Goal: Transaction & Acquisition: Purchase product/service

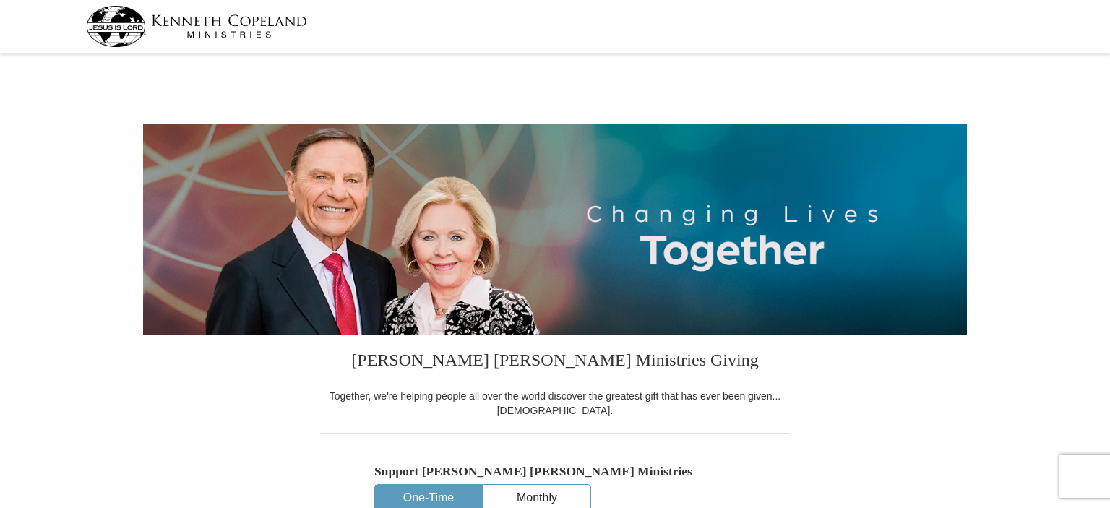
select select "AZ"
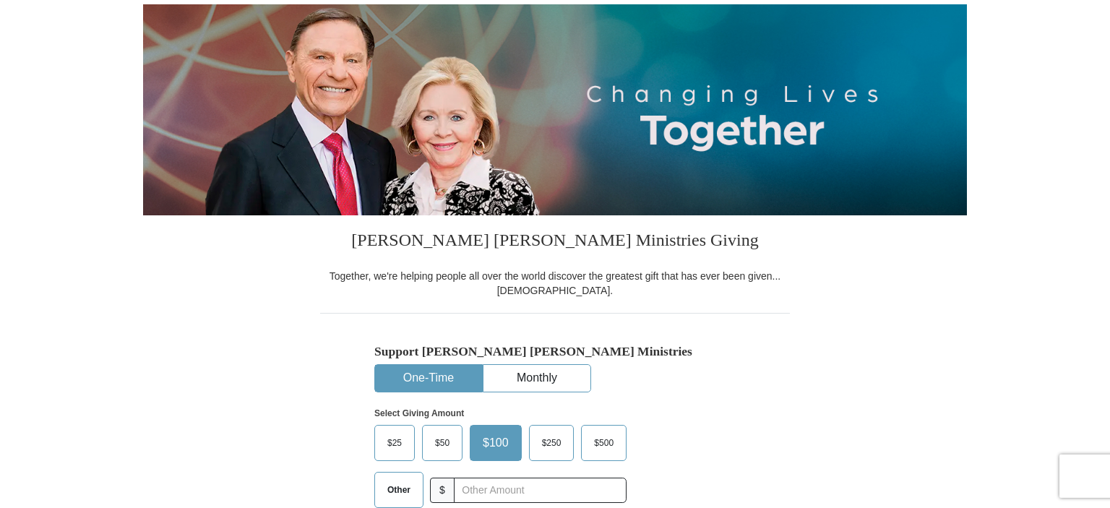
scroll to position [152, 0]
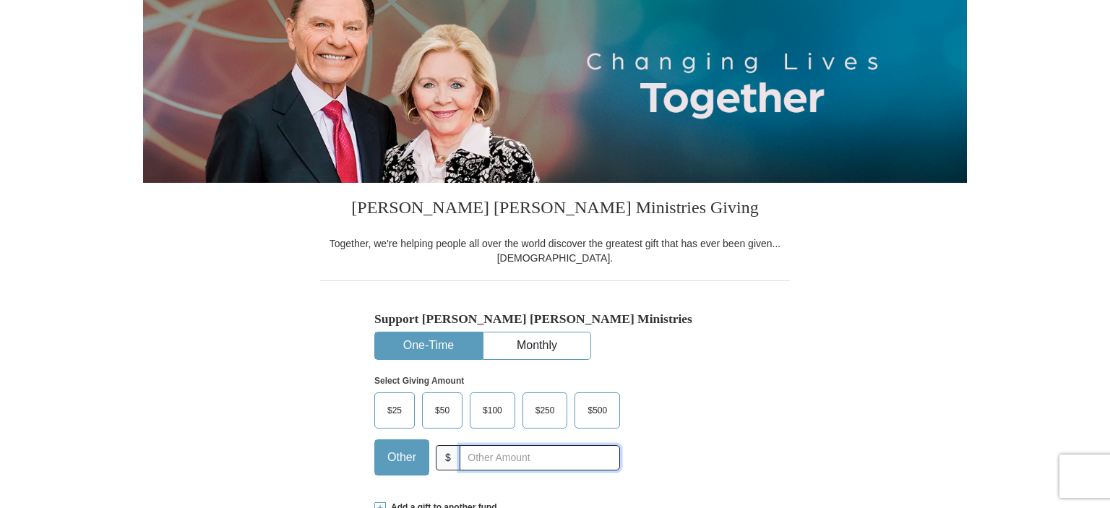
click at [495, 455] on input "text" at bounding box center [540, 457] width 160 height 25
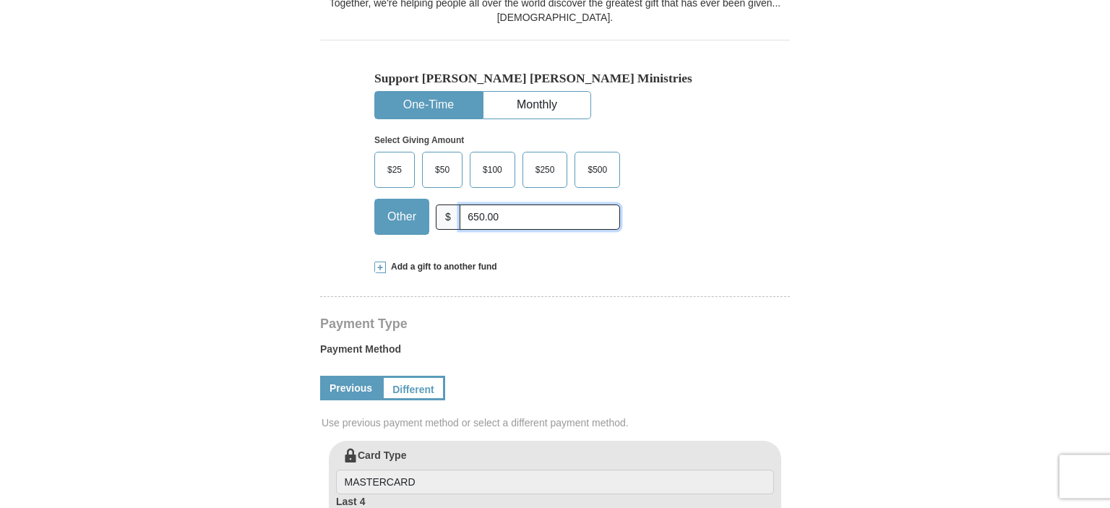
scroll to position [457, 0]
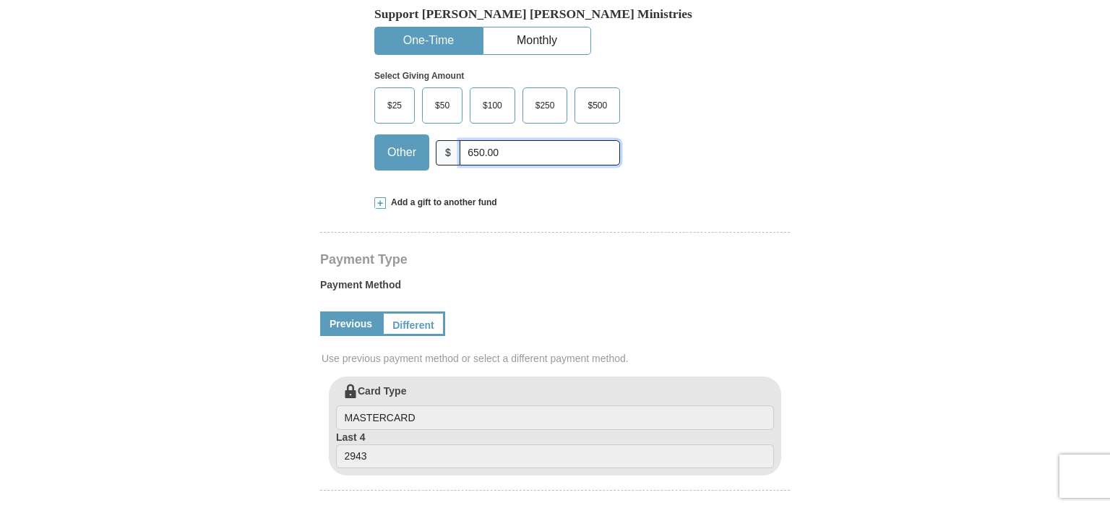
type input "650.00"
click at [452, 421] on input "MASTERCARD" at bounding box center [555, 417] width 438 height 25
click at [457, 408] on input "MASTERCARD" at bounding box center [555, 417] width 438 height 25
click at [416, 412] on input "MASTERCARD" at bounding box center [555, 417] width 438 height 25
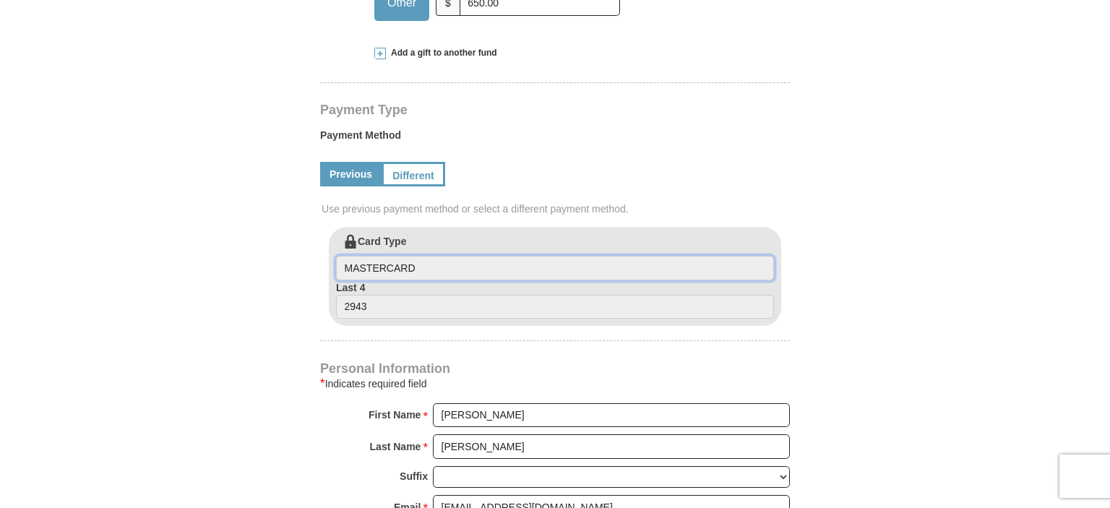
scroll to position [610, 0]
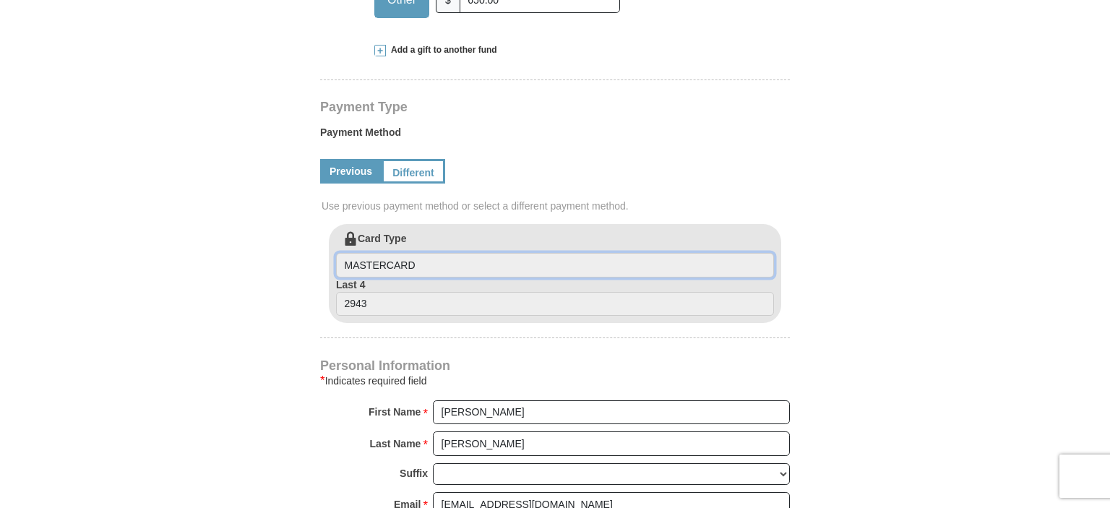
click at [437, 264] on input "MASTERCARD" at bounding box center [555, 265] width 438 height 25
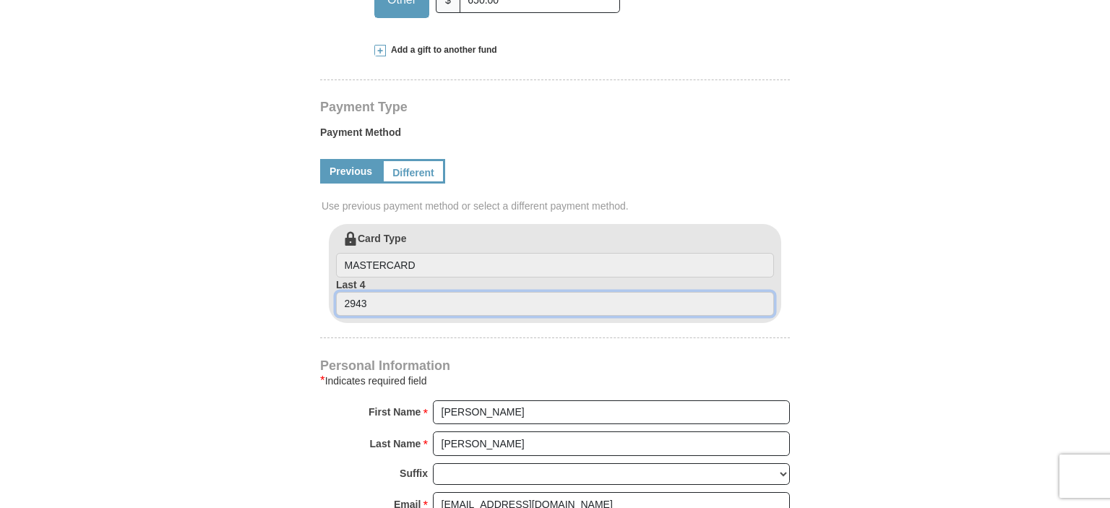
click at [444, 305] on input "2943" at bounding box center [555, 304] width 438 height 25
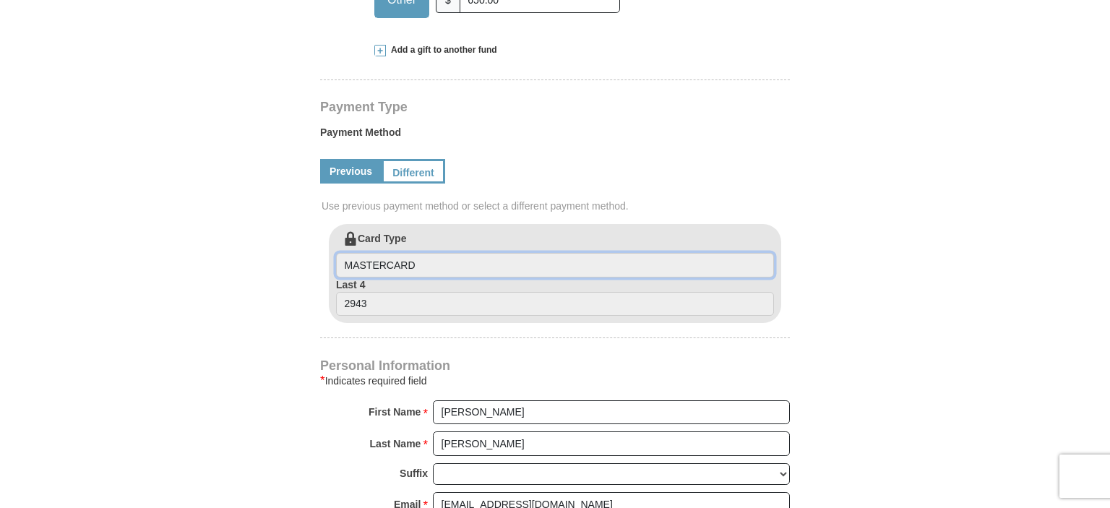
click at [438, 273] on input "MASTERCARD" at bounding box center [555, 265] width 438 height 25
click at [511, 208] on span "Use previous payment method or select a different payment method." at bounding box center [557, 206] width 470 height 14
click at [431, 173] on link "Different" at bounding box center [412, 171] width 61 height 25
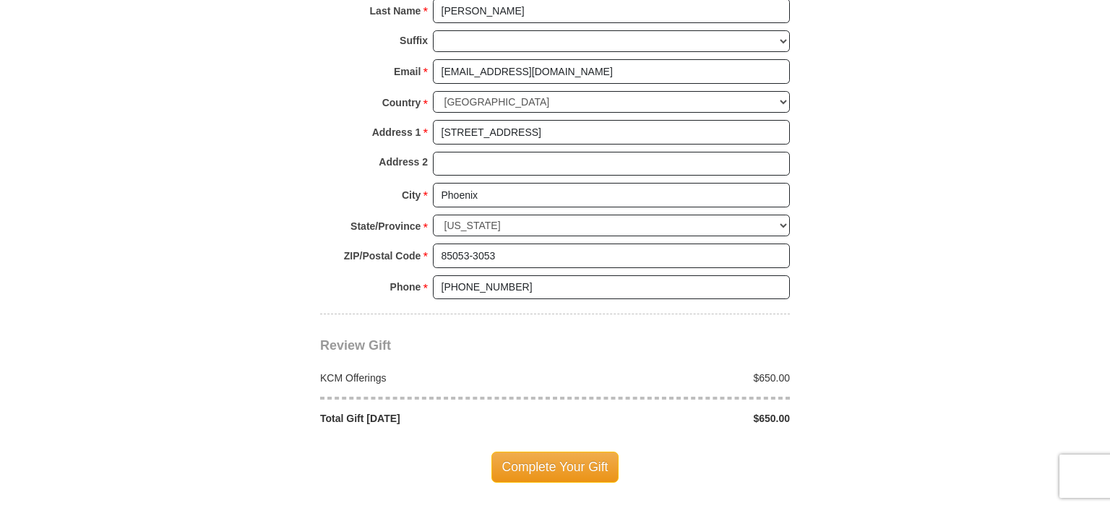
scroll to position [1221, 0]
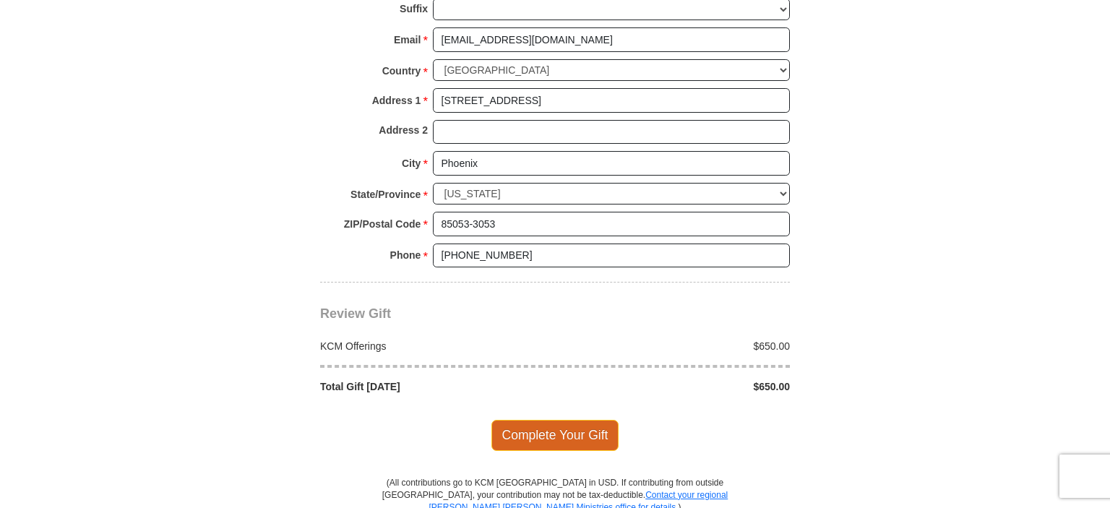
click at [556, 432] on span "Complete Your Gift" at bounding box center [555, 435] width 128 height 30
